Goal: Task Accomplishment & Management: Manage account settings

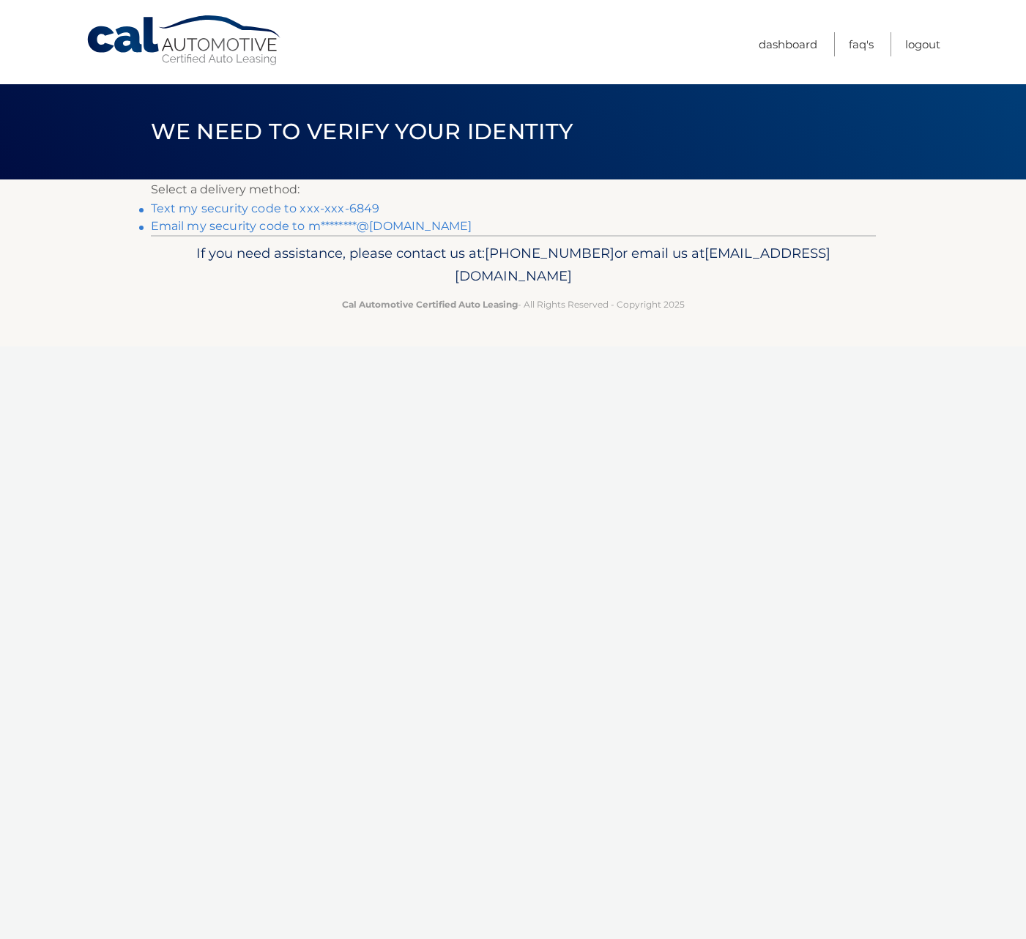
click at [348, 210] on link "Text my security code to xxx-xxx-6849" at bounding box center [265, 208] width 229 height 14
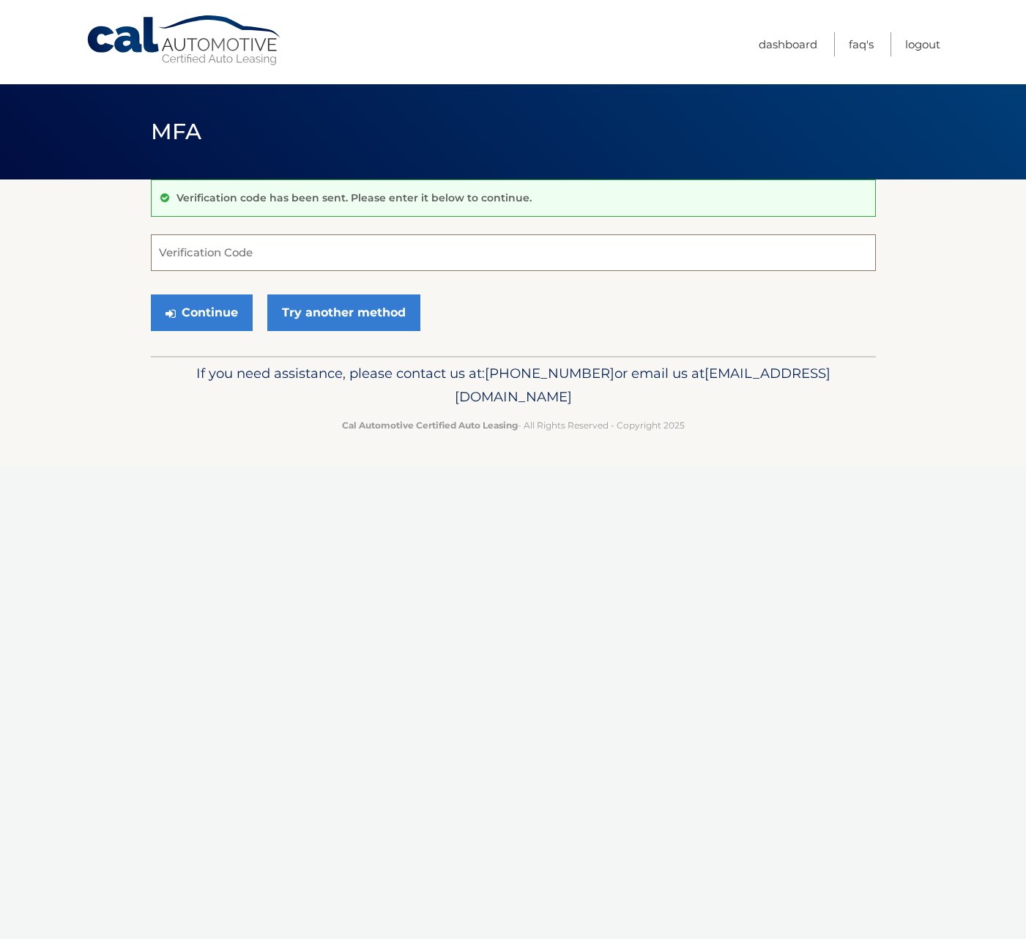
click at [370, 249] on input "Verification Code" at bounding box center [513, 252] width 725 height 37
type input "998758"
click at [151, 294] on button "Continue" at bounding box center [202, 312] width 102 height 37
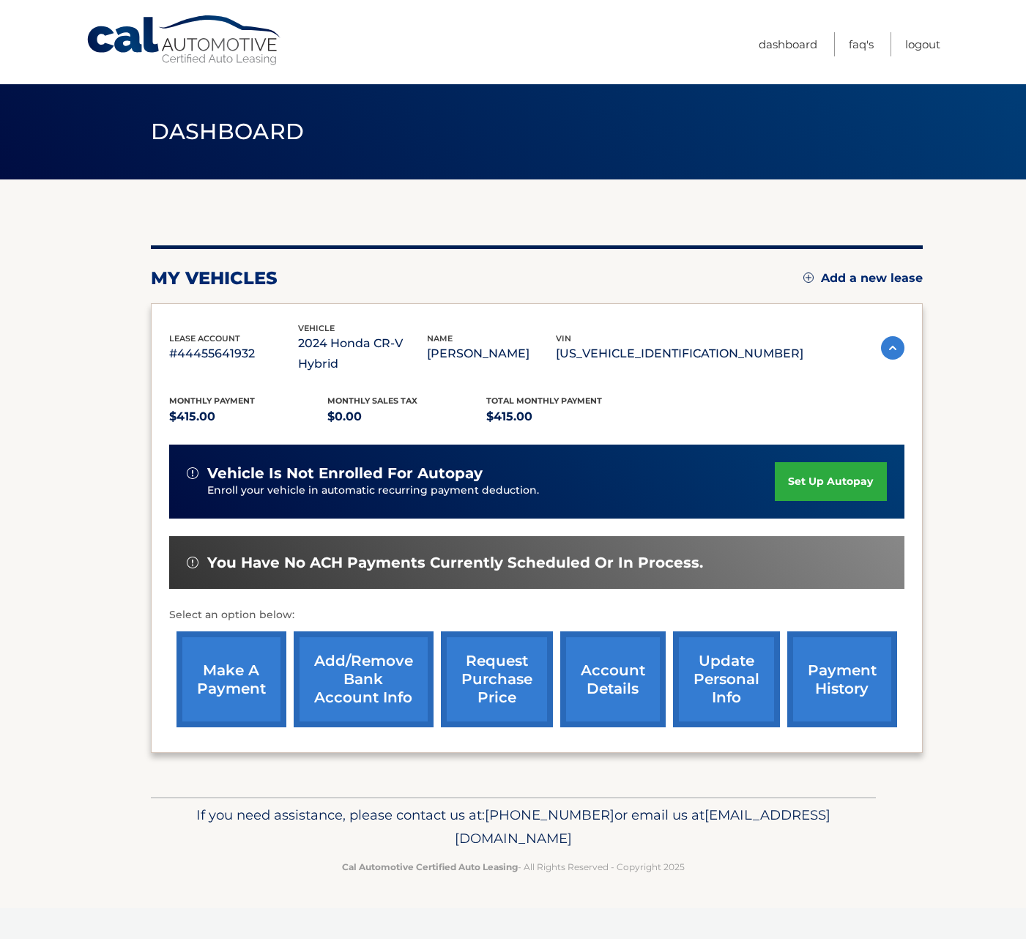
click at [252, 665] on link "make a payment" at bounding box center [231, 679] width 110 height 96
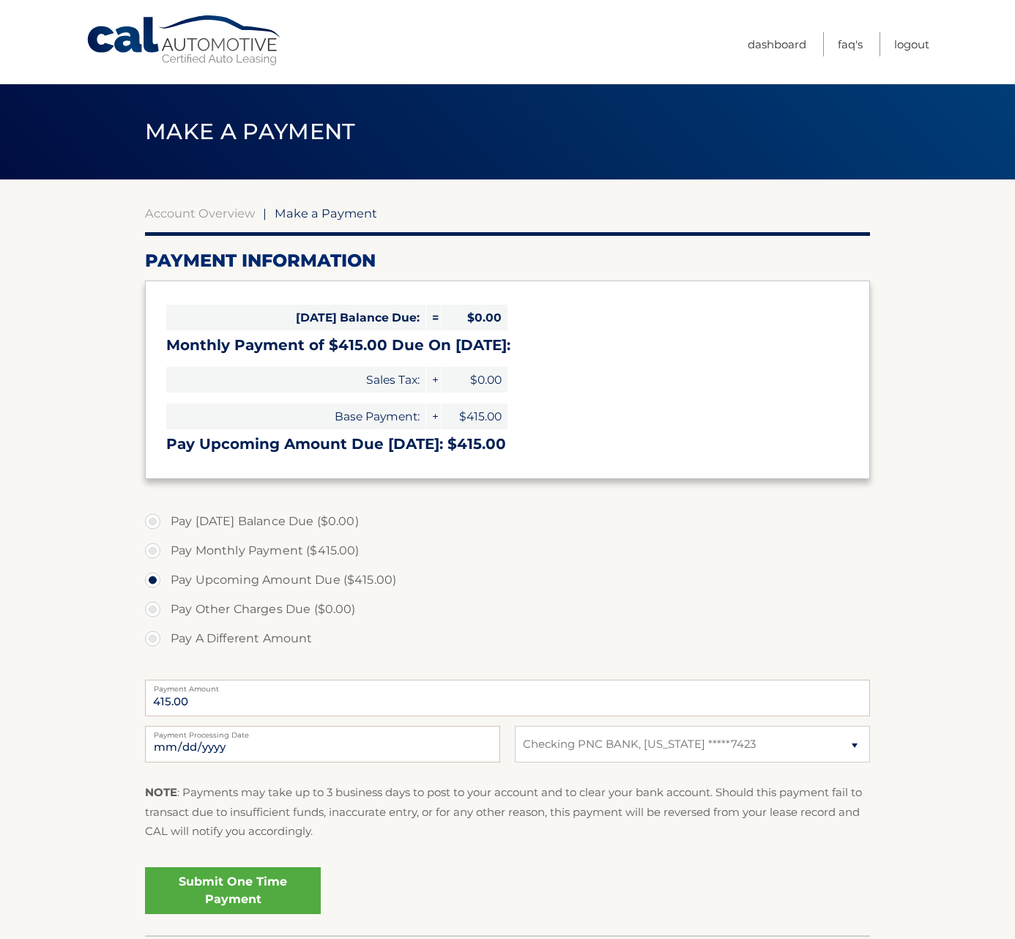
select select "ZDU3OTc3ZDMtM2FiZC00NzExLThmNGItNmNiNzBjNjUyYjY0"
click at [263, 749] on input "2025-10-14" at bounding box center [322, 744] width 355 height 37
type input "2025-10-17"
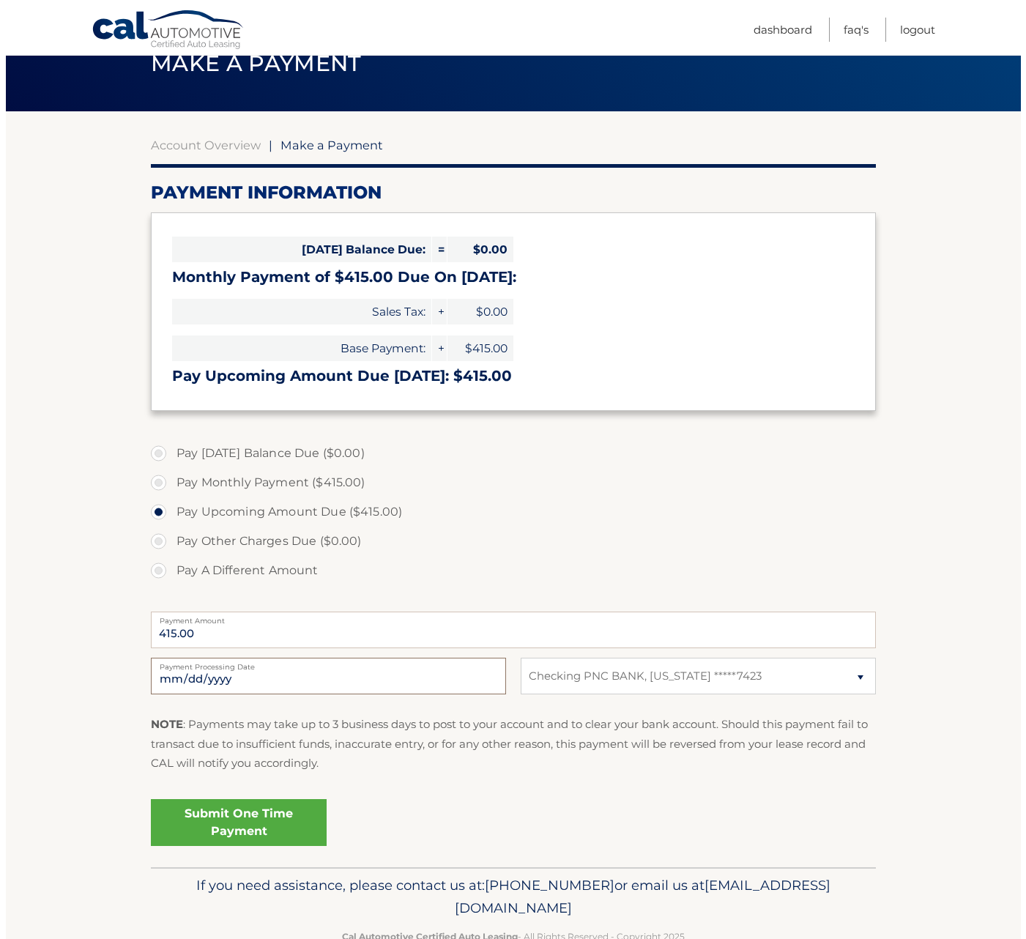
scroll to position [108, 0]
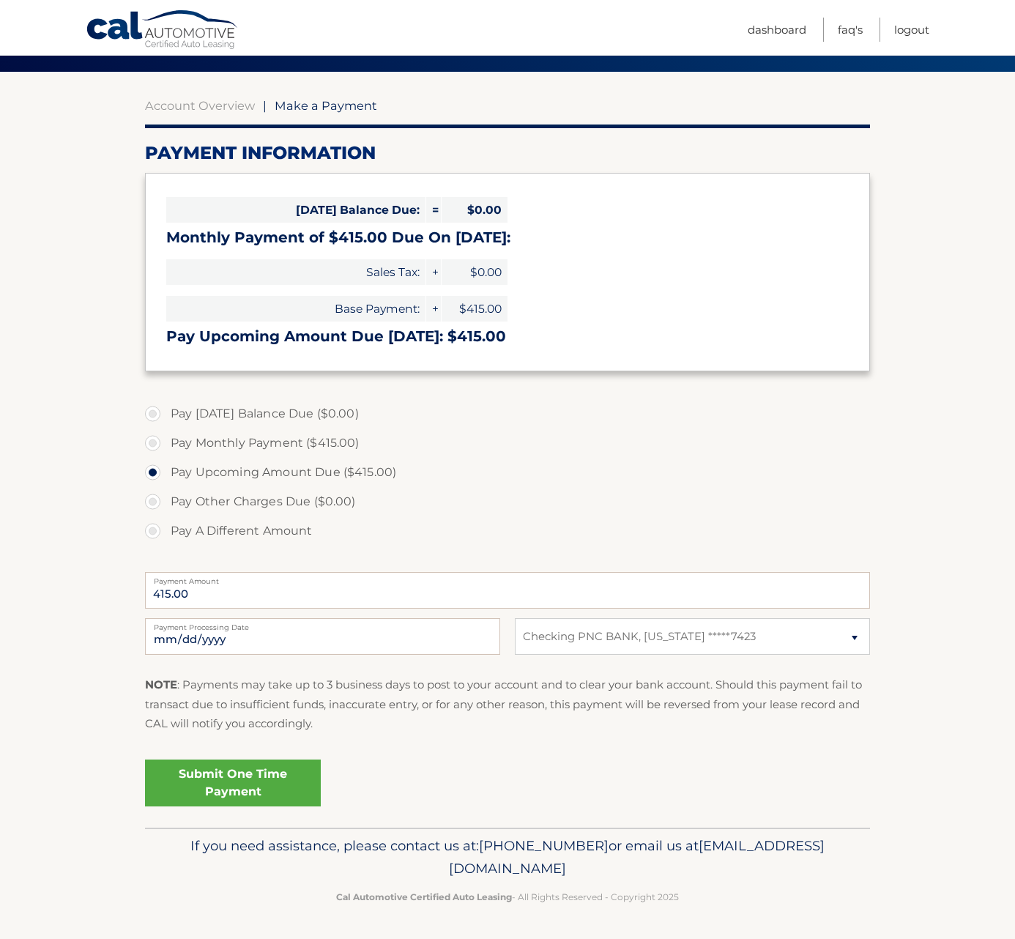
click at [263, 773] on link "Submit One Time Payment" at bounding box center [233, 782] width 176 height 47
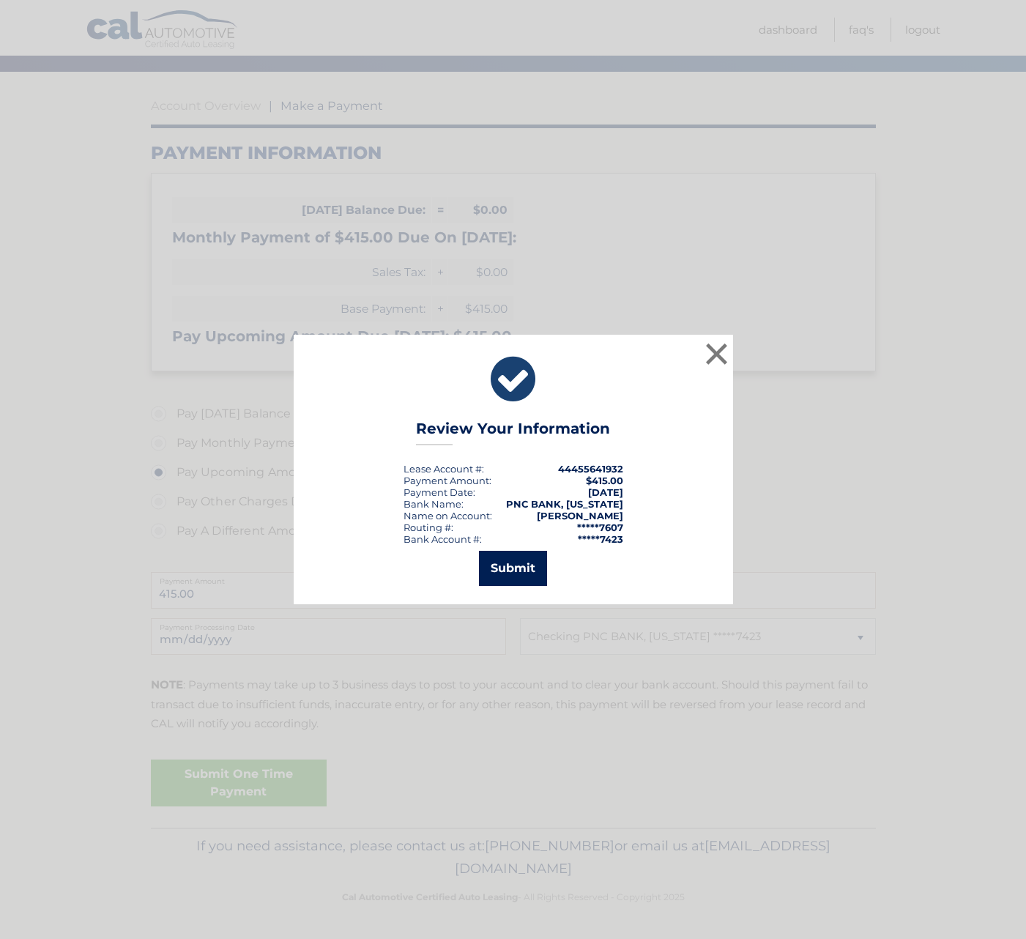
click at [520, 567] on button "Submit" at bounding box center [513, 568] width 68 height 35
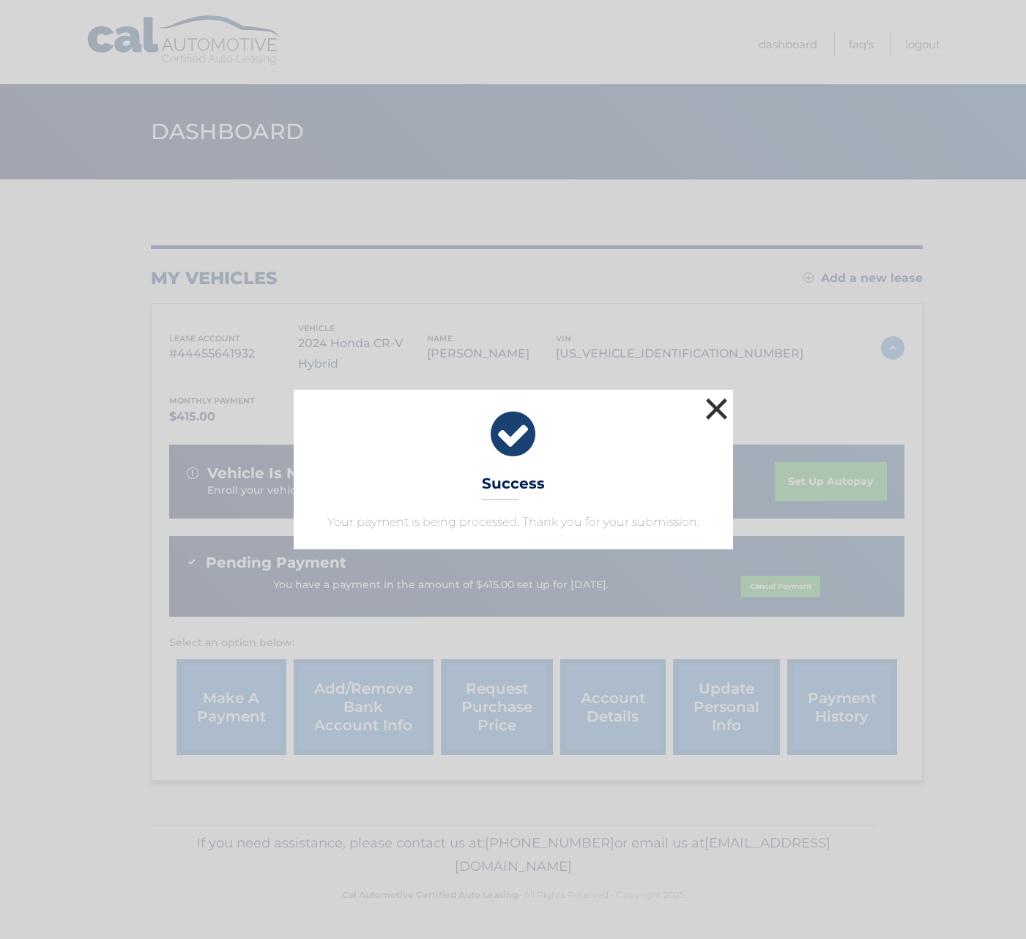
click at [720, 410] on button "×" at bounding box center [716, 408] width 29 height 29
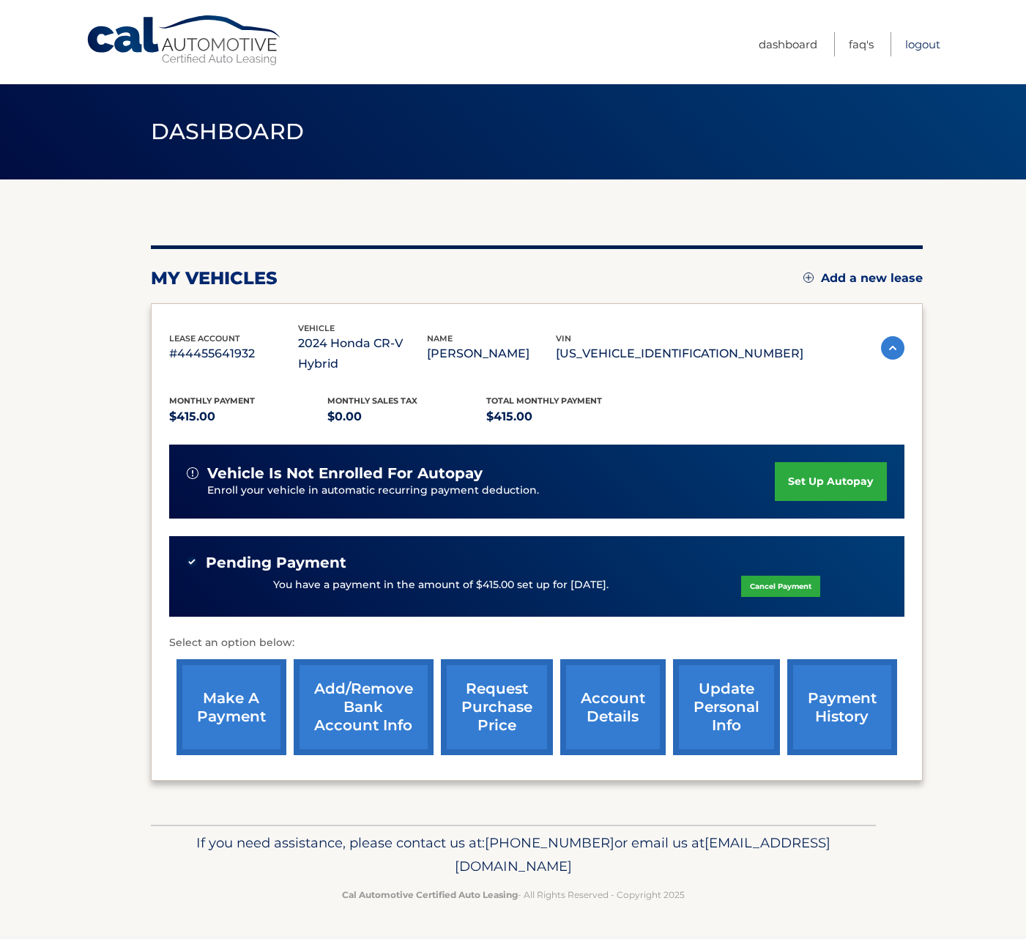
click at [931, 44] on link "Logout" at bounding box center [922, 44] width 35 height 24
